Goal: Task Accomplishment & Management: Use online tool/utility

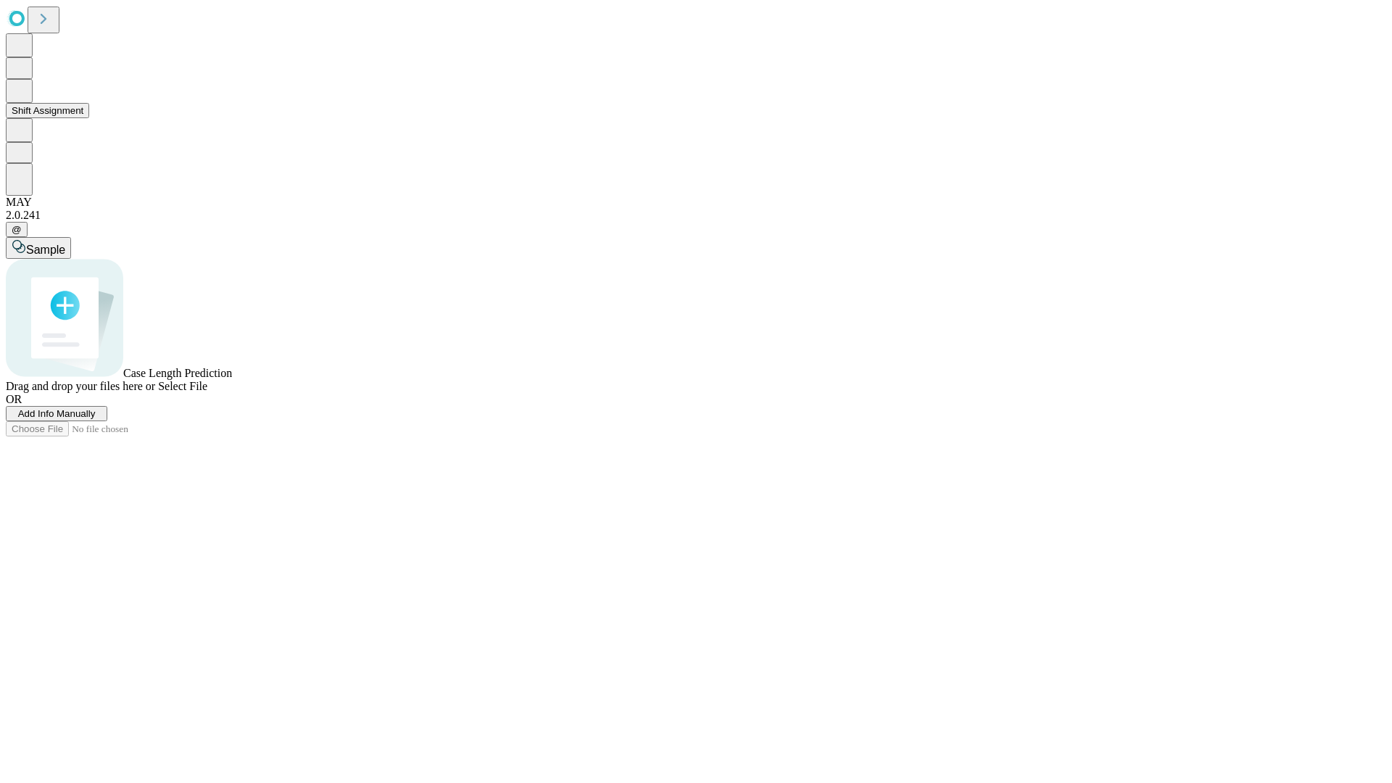
click at [89, 118] on button "Shift Assignment" at bounding box center [47, 110] width 83 height 15
